Goal: Transaction & Acquisition: Subscribe to service/newsletter

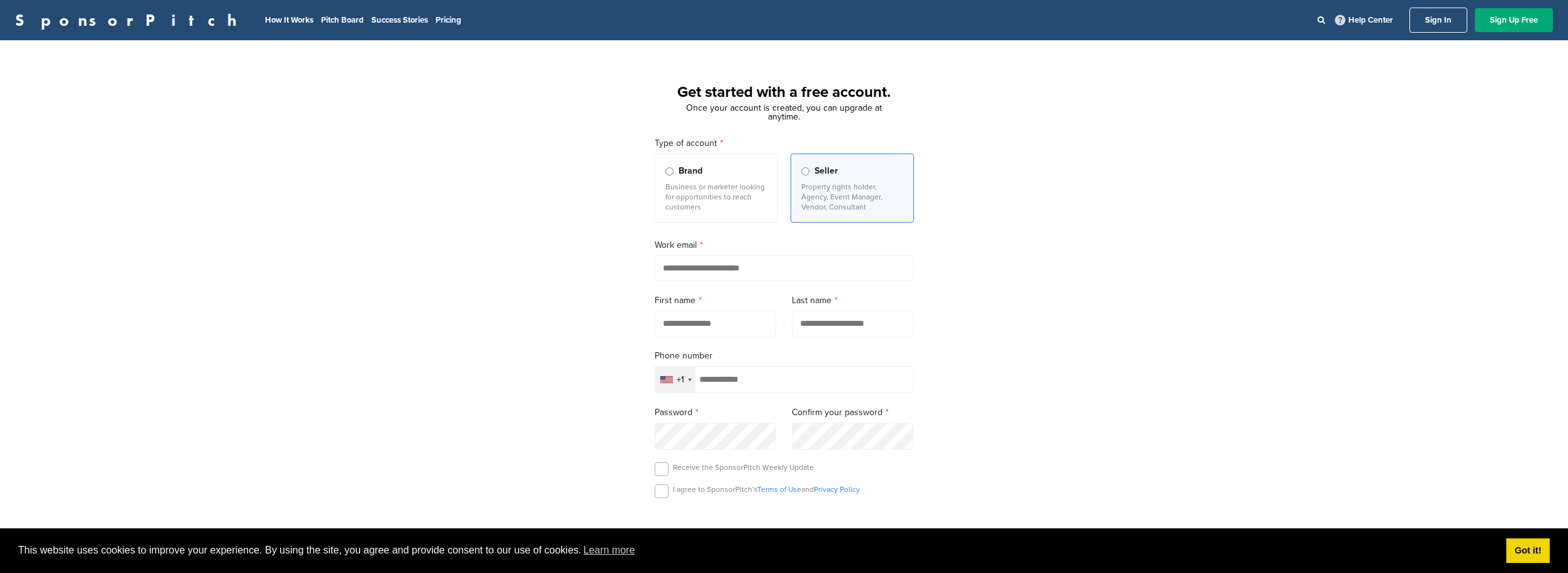
click at [756, 199] on p "Business or marketer looking for opportunities to reach customers" at bounding box center [716, 196] width 102 height 30
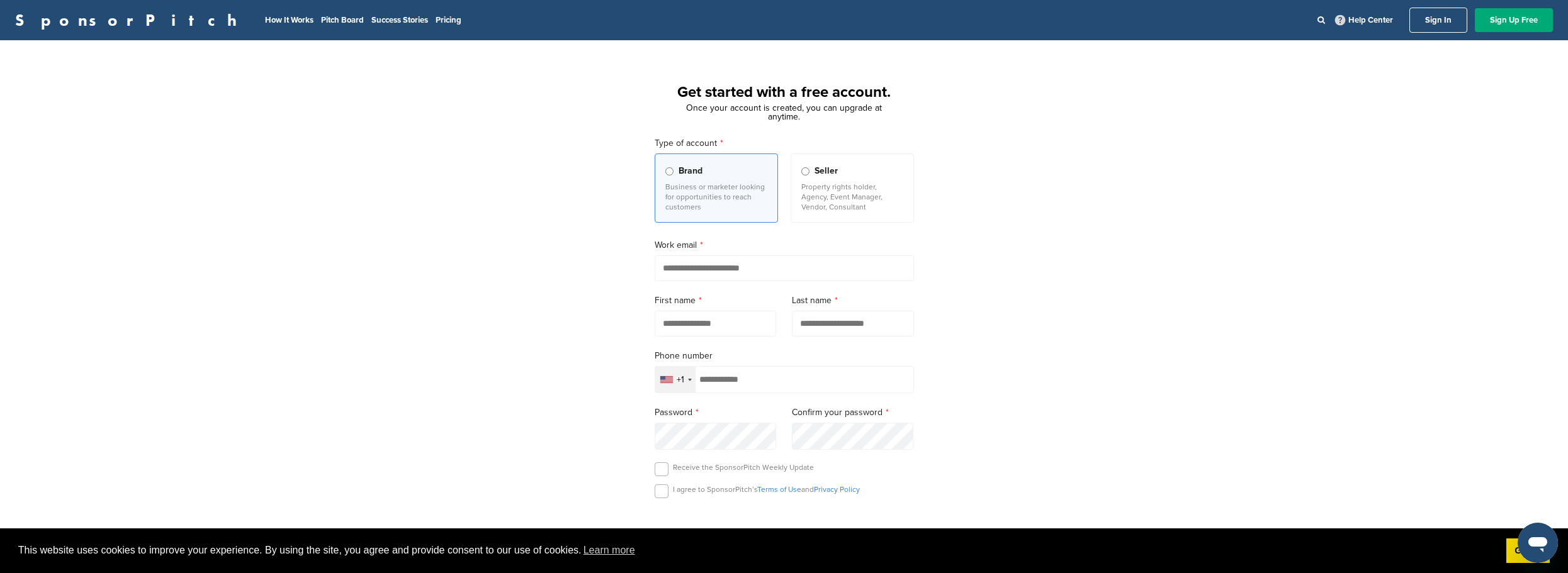
click at [841, 200] on p "Property rights holder, Agency, Event Manager, Vendor, Consultant" at bounding box center [852, 196] width 102 height 30
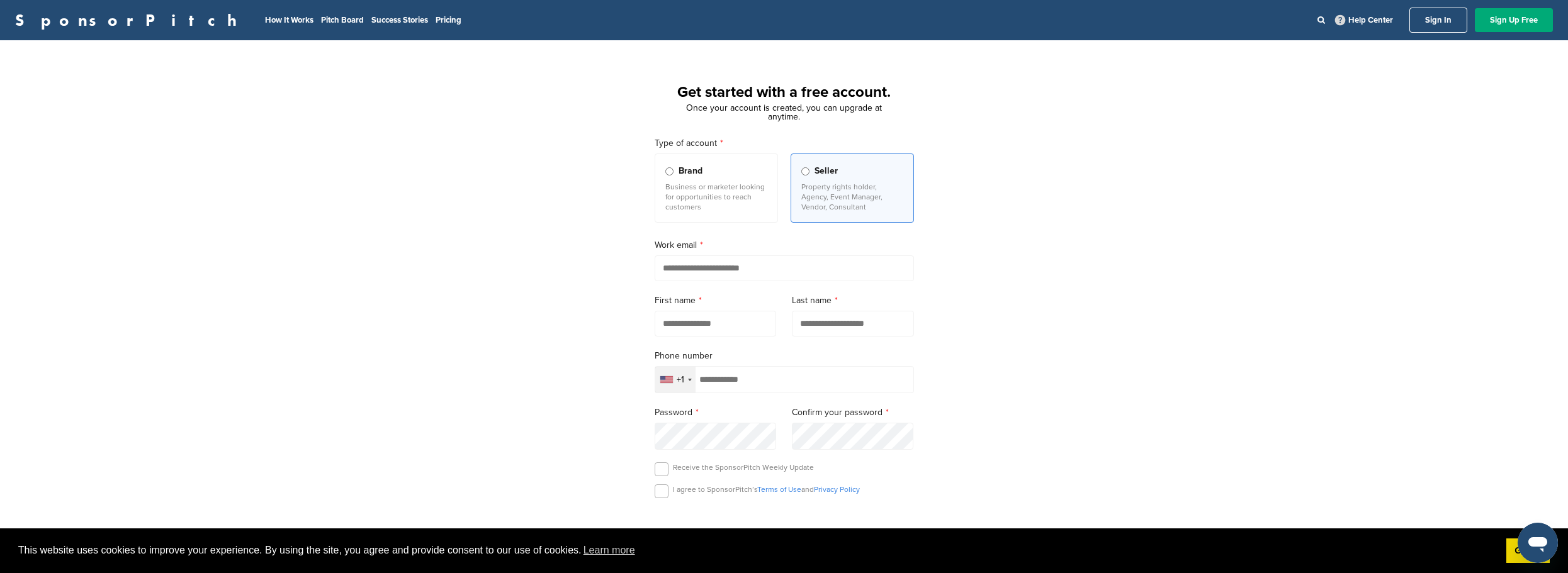
click at [718, 203] on p "Business or marketer looking for opportunities to reach customers" at bounding box center [716, 196] width 102 height 30
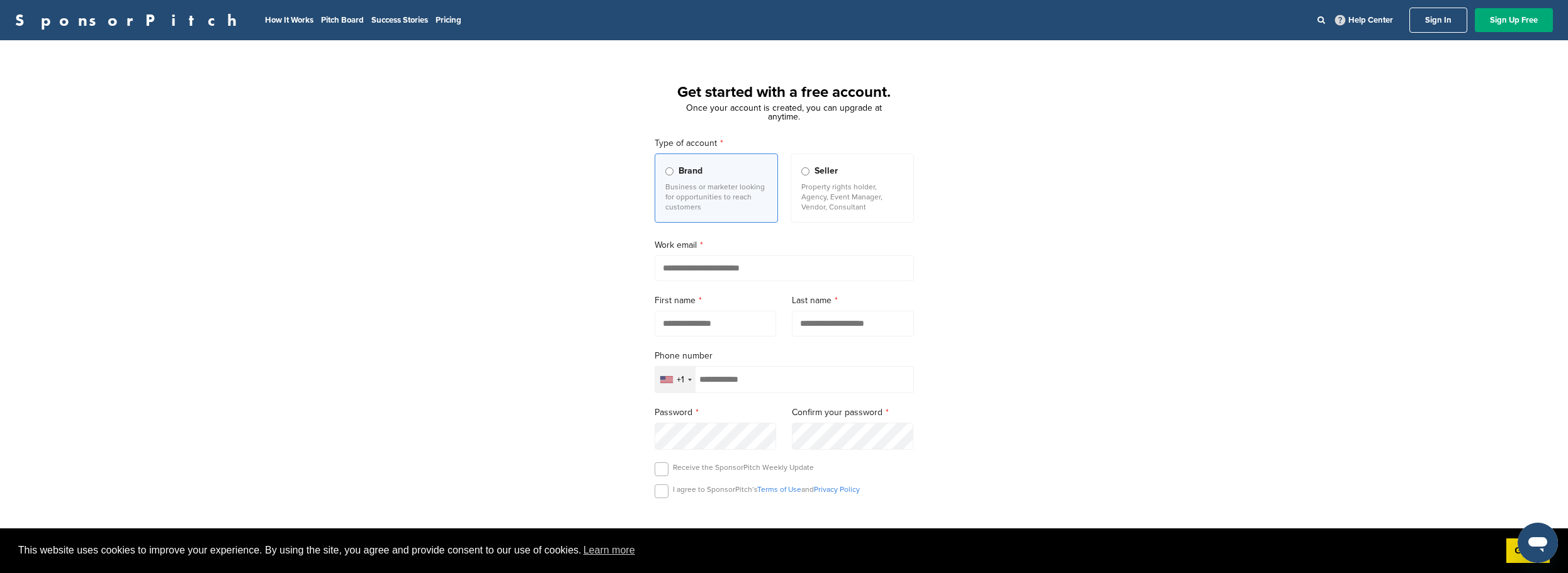
click at [853, 206] on p "Property rights holder, Agency, Event Manager, Vendor, Consultant" at bounding box center [852, 196] width 102 height 30
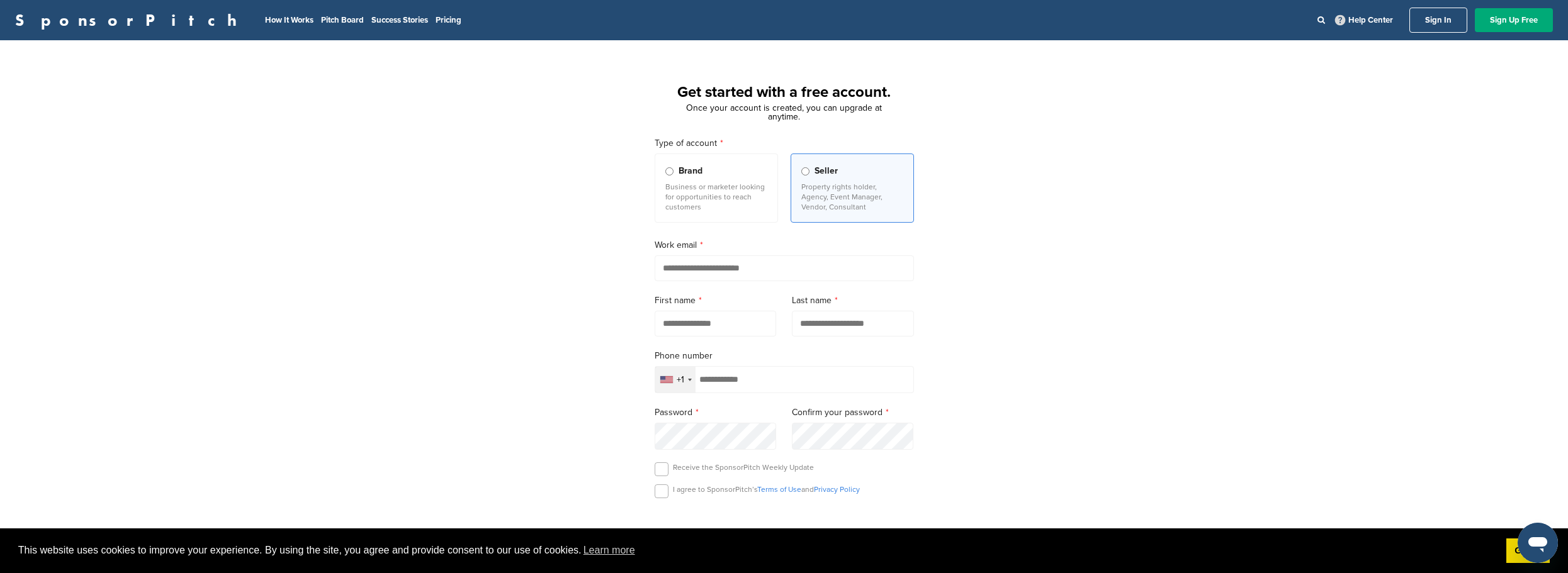
click at [705, 203] on p "Business or marketer looking for opportunities to reach customers" at bounding box center [716, 196] width 102 height 30
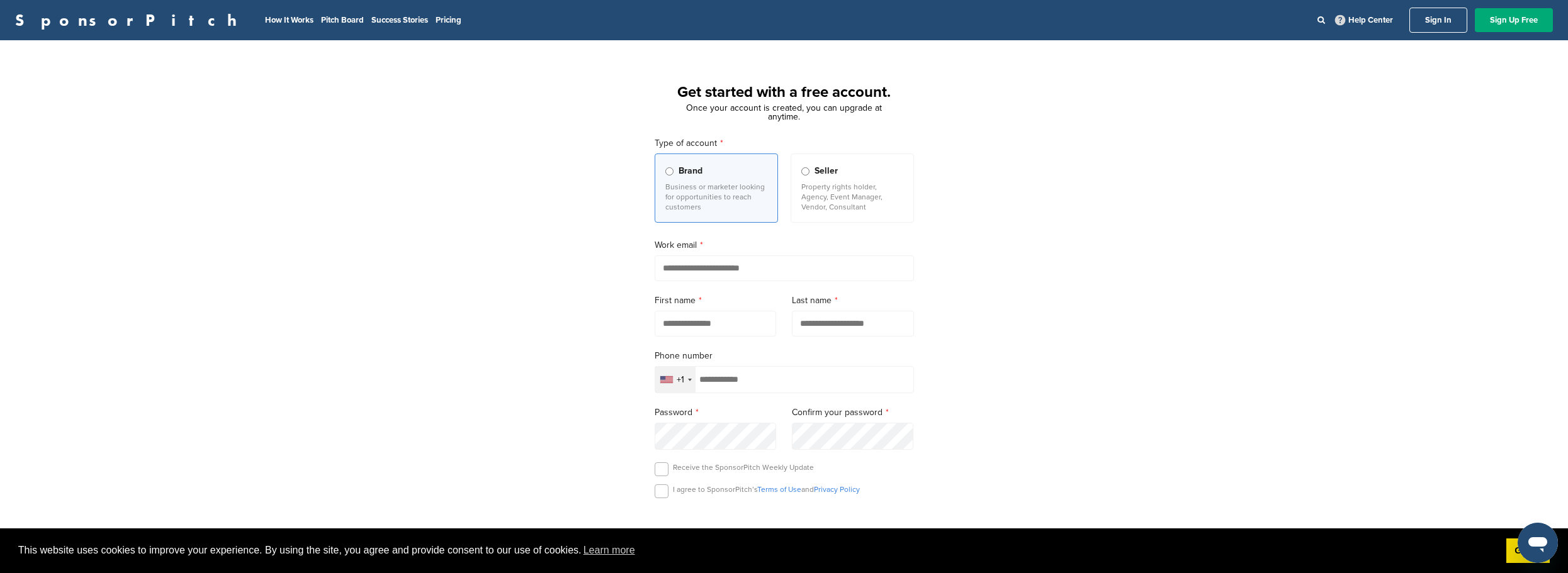
click at [741, 273] on input "email" at bounding box center [784, 268] width 259 height 26
type input "**********"
type input "*****"
type input "****"
type input "**********"
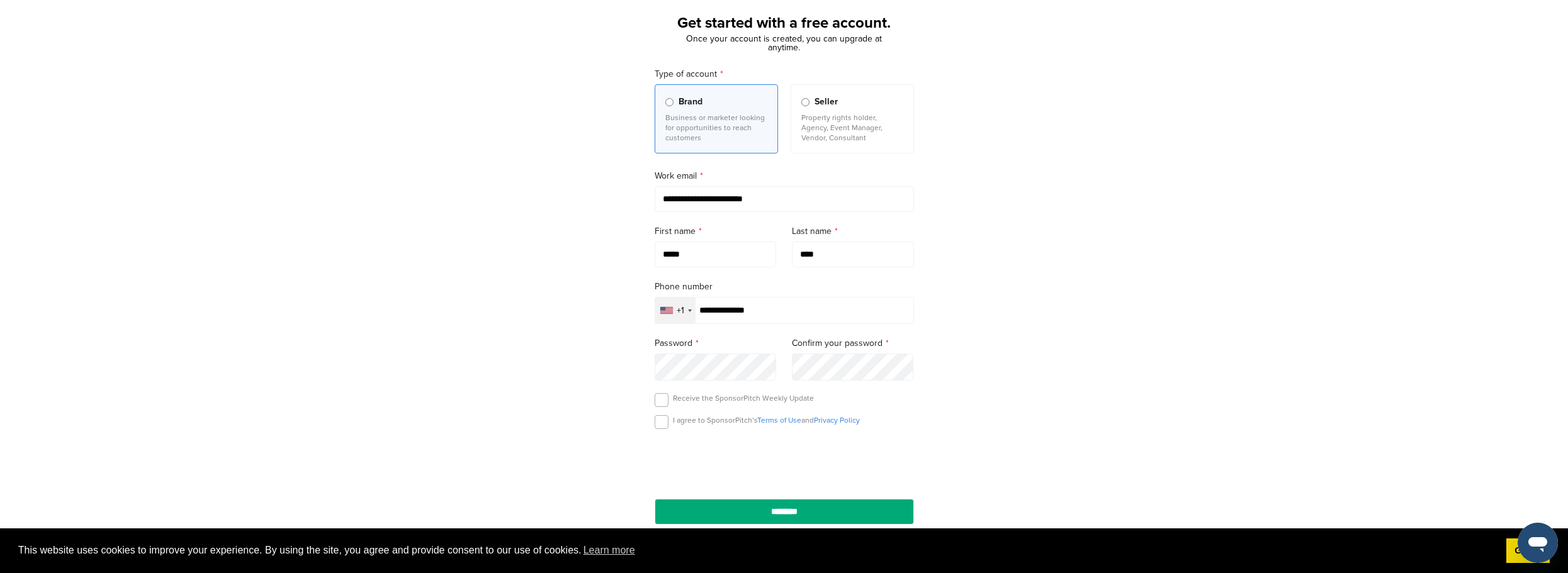
scroll to position [126, 0]
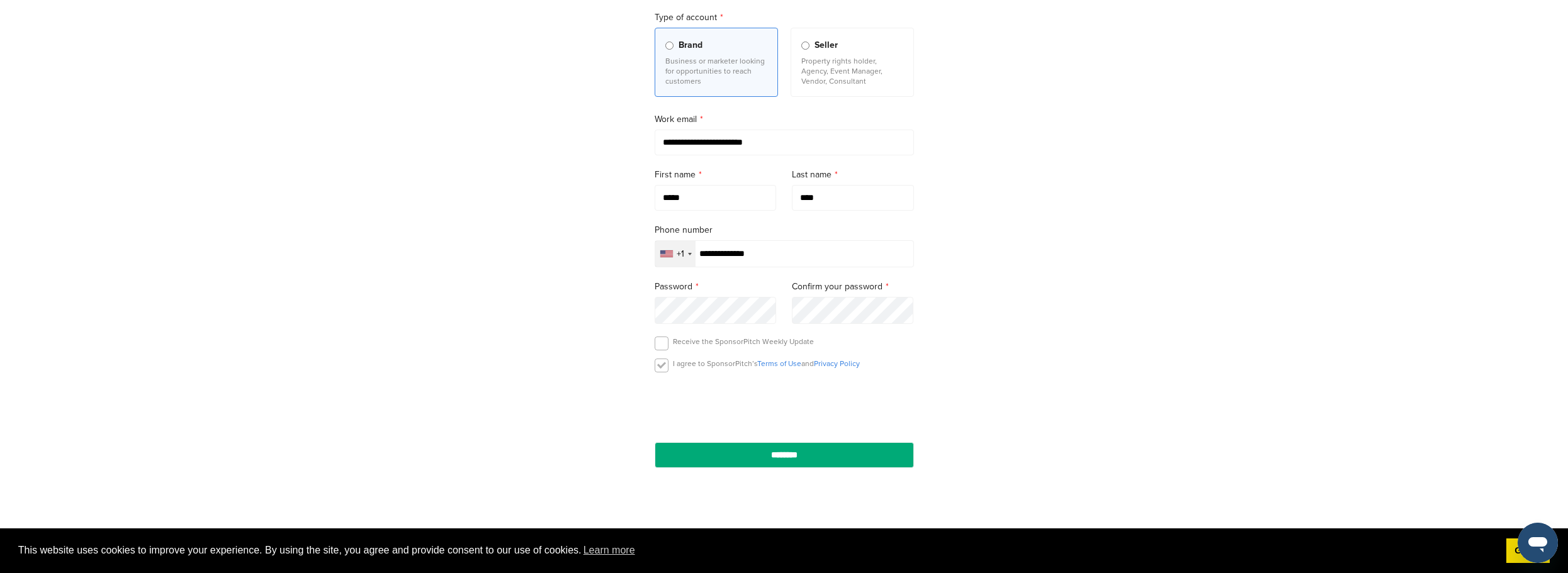
click at [666, 365] on label at bounding box center [661, 365] width 14 height 14
click at [665, 351] on label at bounding box center [661, 343] width 14 height 14
click at [748, 454] on input "********" at bounding box center [784, 454] width 259 height 26
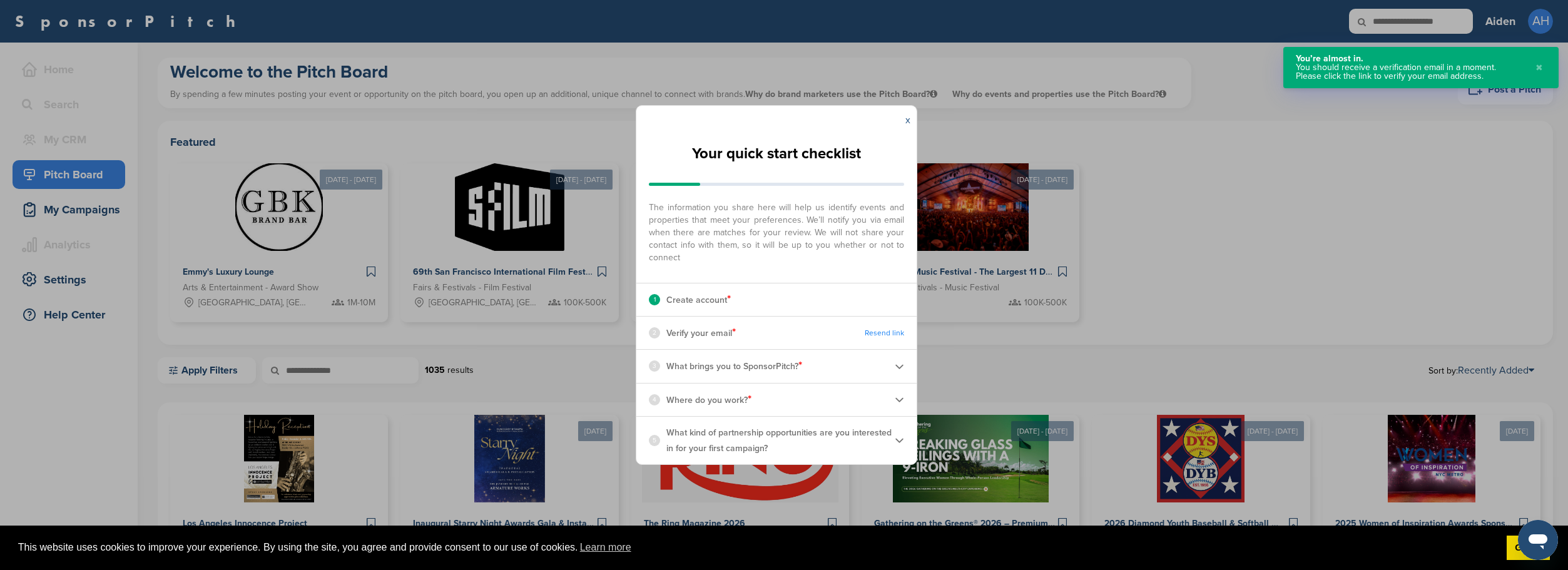
click at [908, 121] on link "x" at bounding box center [908, 119] width 5 height 12
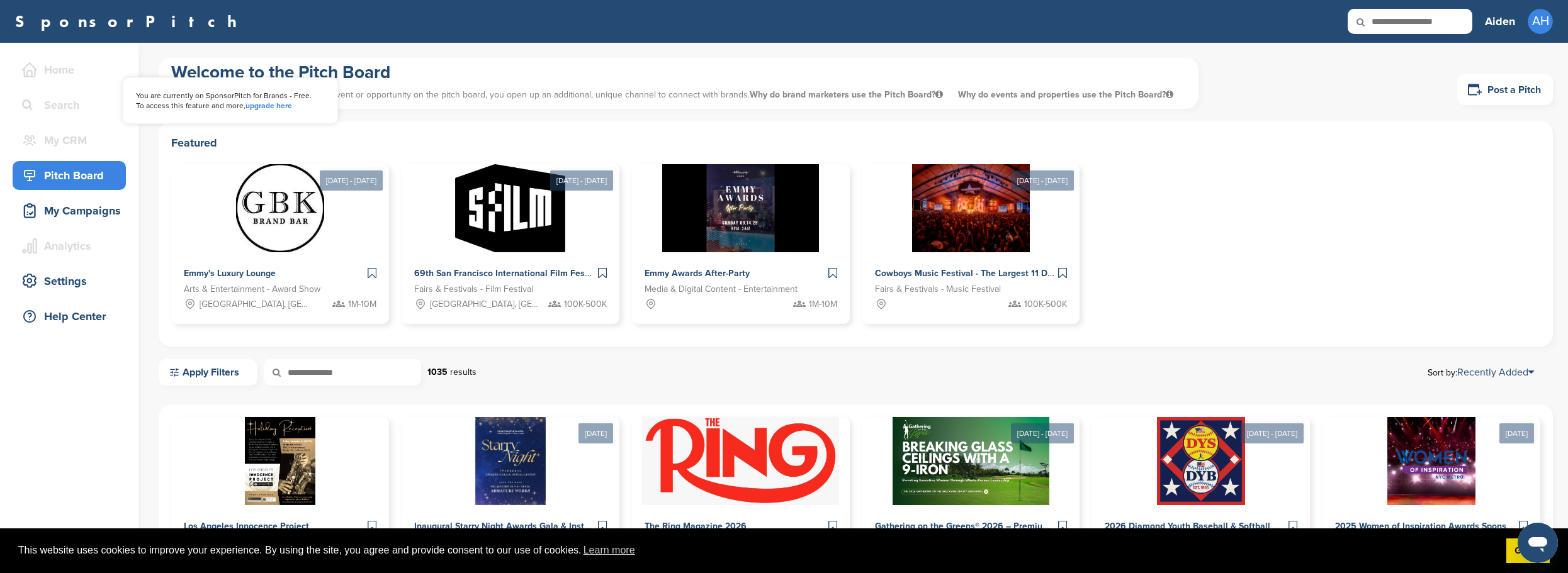
click at [272, 108] on link "upgrade here" at bounding box center [269, 105] width 47 height 9
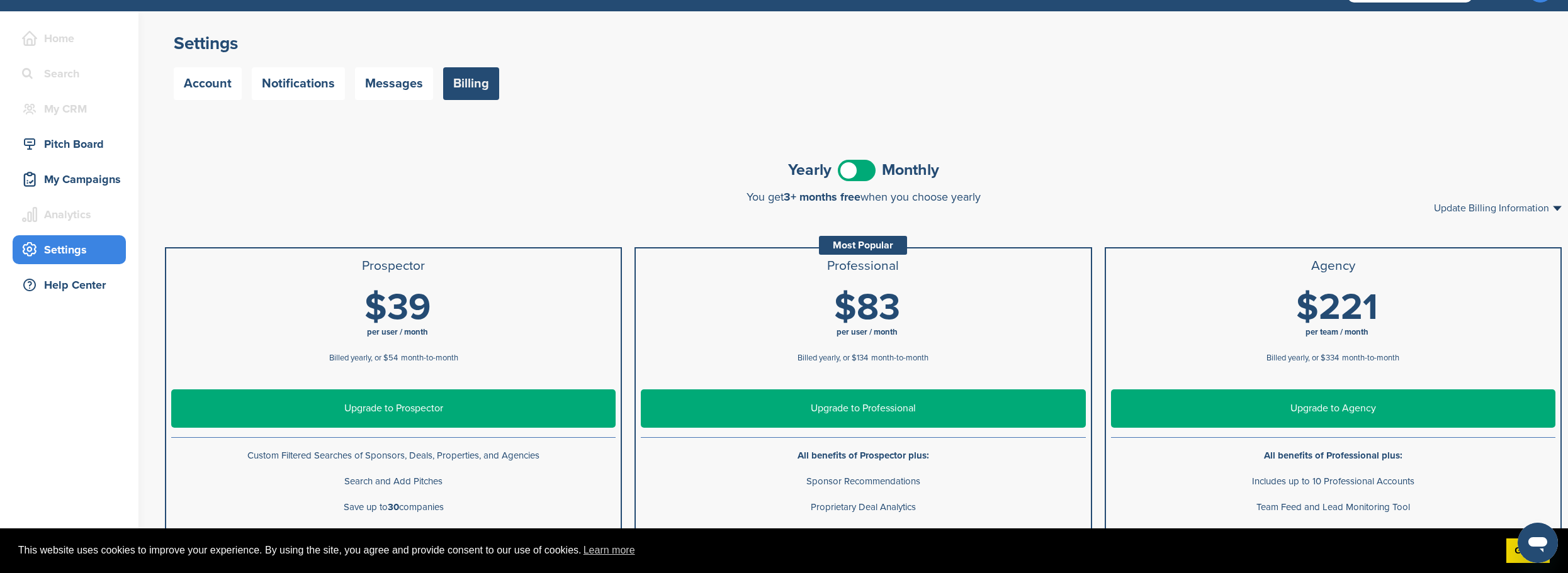
scroll to position [63, 0]
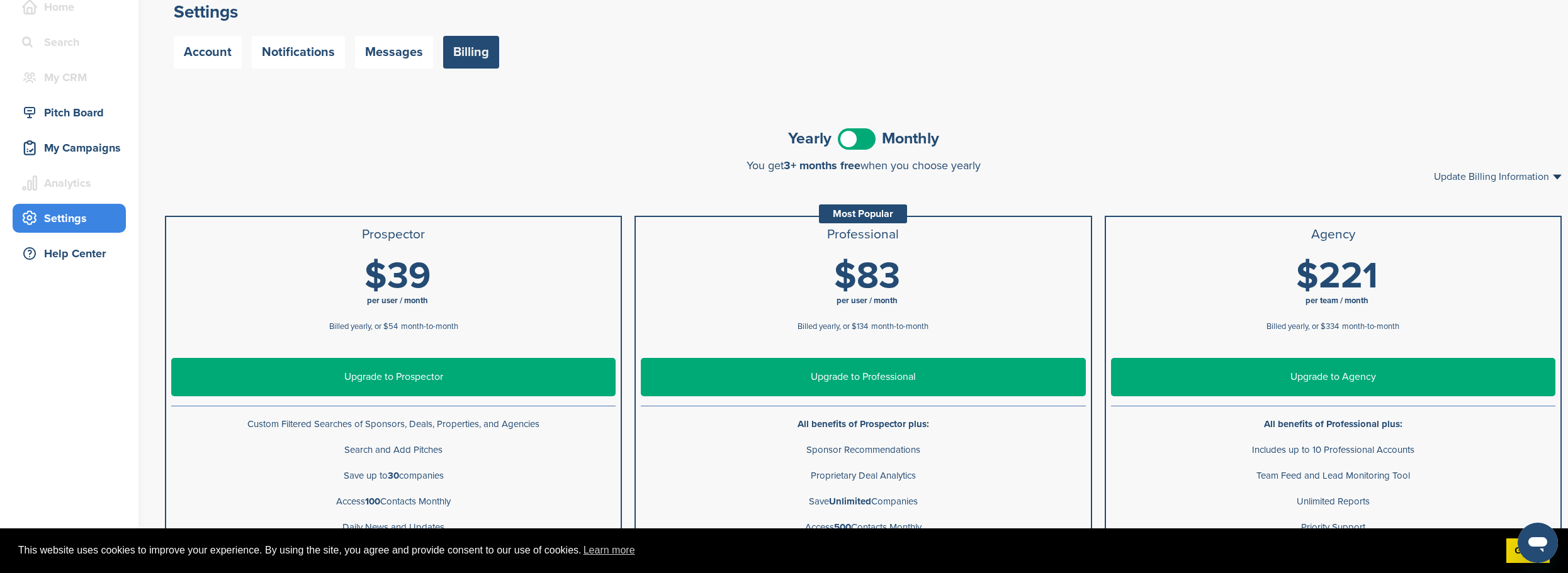
click at [864, 141] on span at bounding box center [857, 138] width 38 height 21
drag, startPoint x: 863, startPoint y: 141, endPoint x: 694, endPoint y: 148, distance: 169.1
click at [694, 148] on div "Yearly Monthly" at bounding box center [863, 138] width 1397 height 29
click at [862, 138] on span at bounding box center [857, 138] width 38 height 21
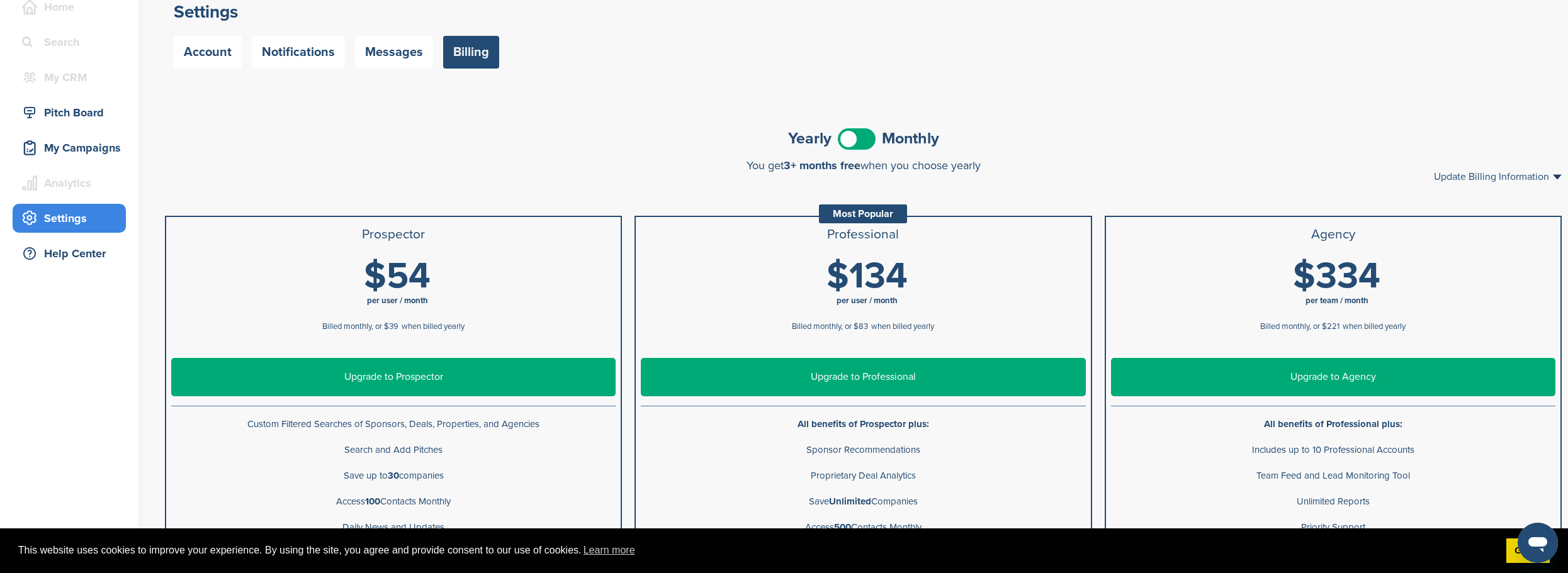
click at [858, 137] on span at bounding box center [857, 138] width 38 height 21
click at [858, 138] on span at bounding box center [857, 138] width 38 height 21
click at [861, 138] on span at bounding box center [857, 138] width 38 height 21
click at [861, 138] on span at bounding box center [857, 138] width 38 height 21
click at [850, 139] on span at bounding box center [857, 138] width 38 height 21
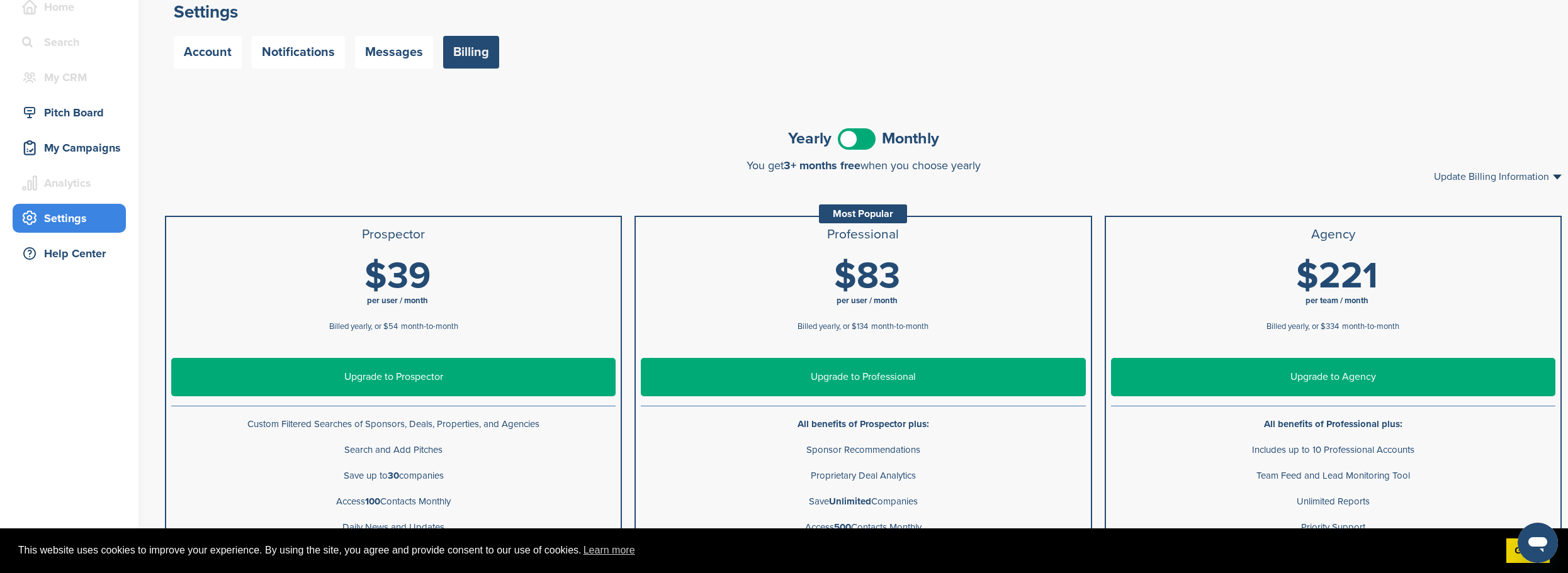
click at [860, 140] on span at bounding box center [857, 138] width 38 height 21
click at [447, 382] on link "Upgrade to Prospector" at bounding box center [393, 377] width 445 height 38
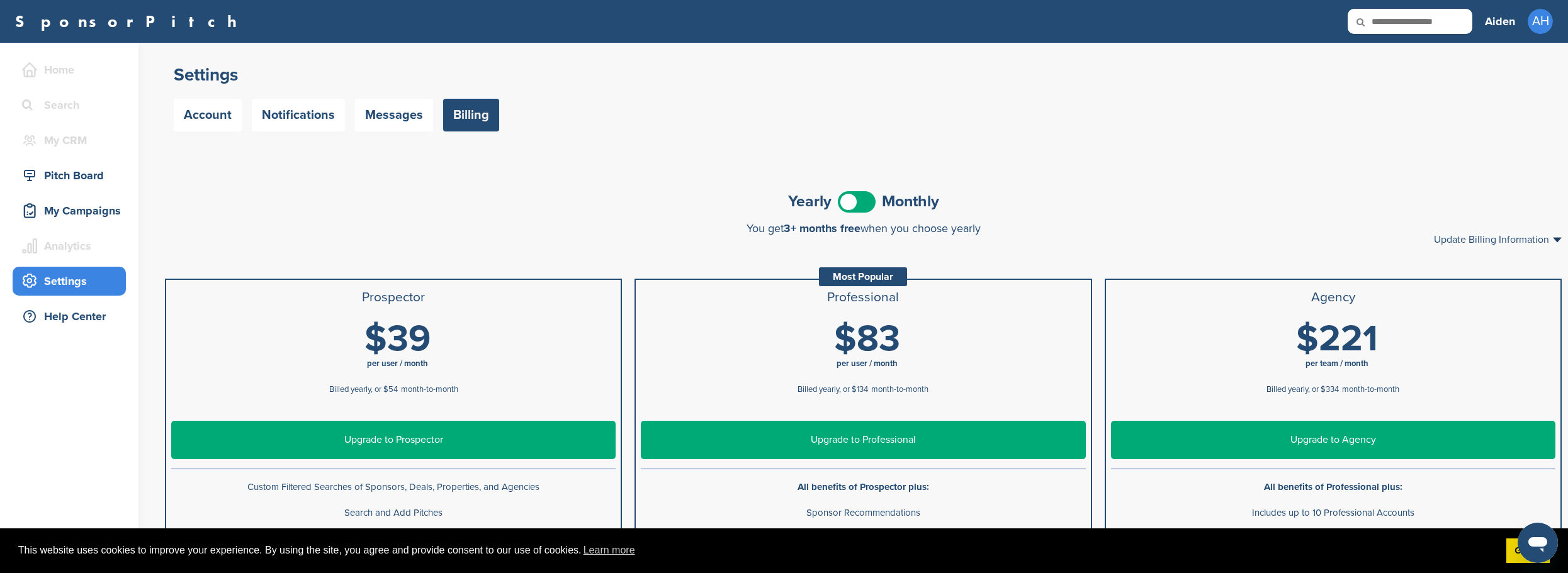
click at [861, 203] on span at bounding box center [857, 201] width 38 height 21
click at [861, 206] on span at bounding box center [857, 201] width 38 height 21
click at [858, 205] on span at bounding box center [857, 201] width 38 height 21
click at [508, 437] on link "Upgrade to Prospector" at bounding box center [393, 440] width 445 height 38
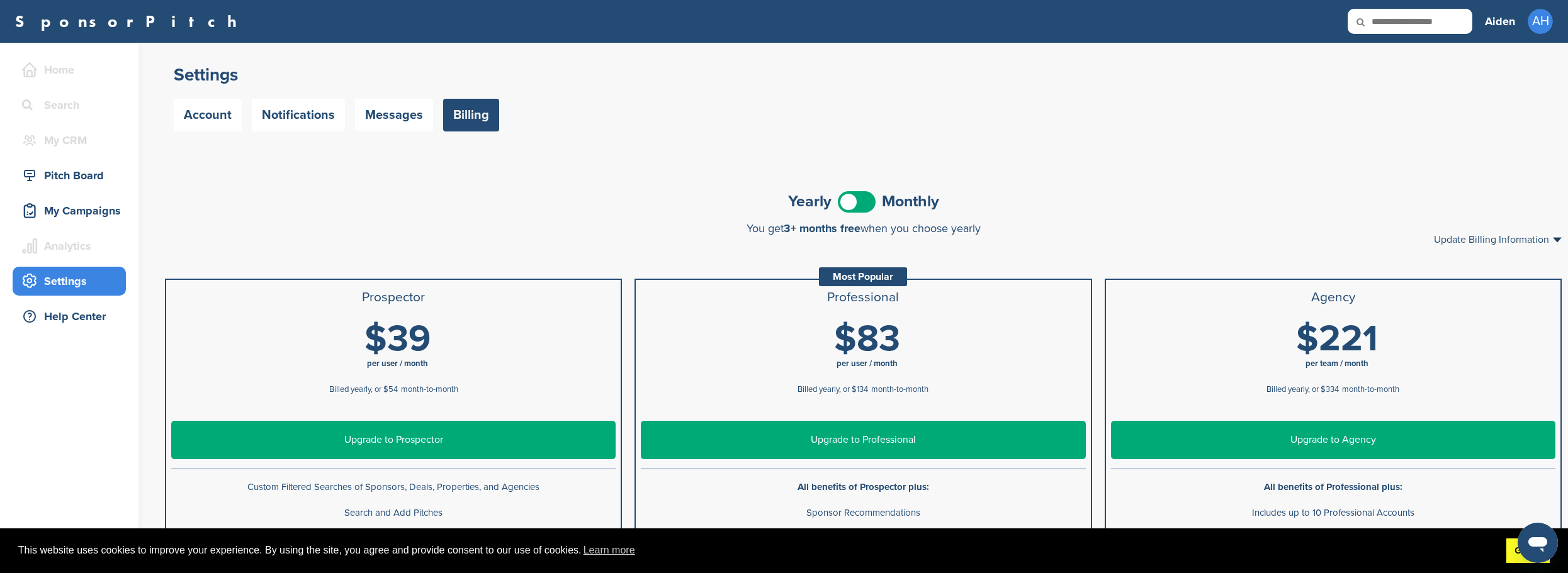
click at [1513, 555] on link "Got it!" at bounding box center [1528, 551] width 43 height 25
